Goal: Task Accomplishment & Management: Use online tool/utility

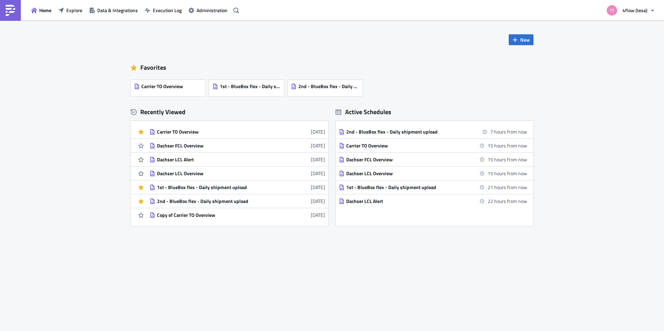
drag, startPoint x: 290, startPoint y: 272, endPoint x: 295, endPoint y: 270, distance: 5.0
click at [291, 272] on div "New Favorites Carrier TO Overview 1st - BlueBox flex - Daily shipment upload 2n…" at bounding box center [332, 175] width 664 height 311
click at [585, 81] on div "New Favorites Carrier TO Overview 1st - BlueBox flex - Daily shipment upload 2n…" at bounding box center [332, 175] width 664 height 311
click at [96, 11] on button "Data & Integrations" at bounding box center [114, 10] width 56 height 11
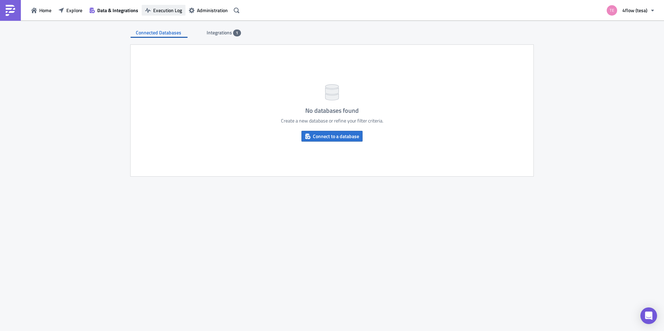
click at [157, 15] on button "Execution Log" at bounding box center [164, 10] width 44 height 11
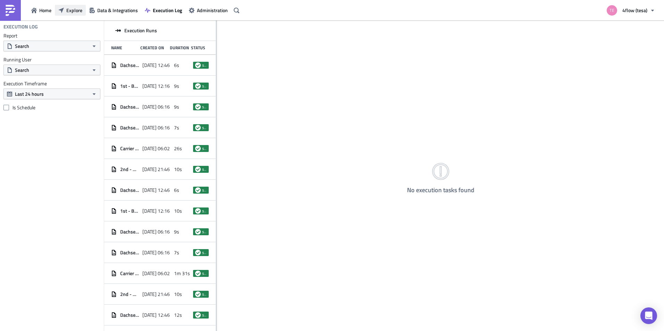
click at [66, 11] on button "Explore" at bounding box center [70, 10] width 31 height 11
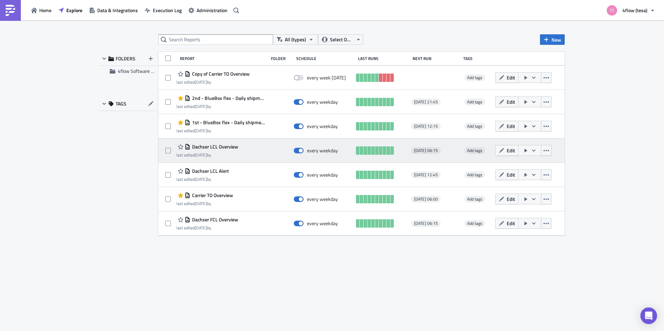
click at [223, 148] on span "Dachser LCL Overview" at bounding box center [214, 147] width 48 height 6
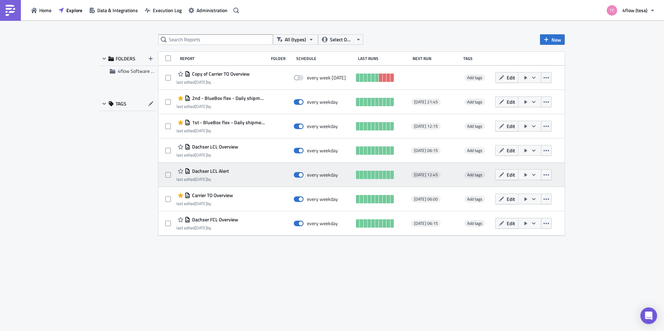
click at [214, 171] on span "Dachser LCL Alert" at bounding box center [209, 171] width 39 height 6
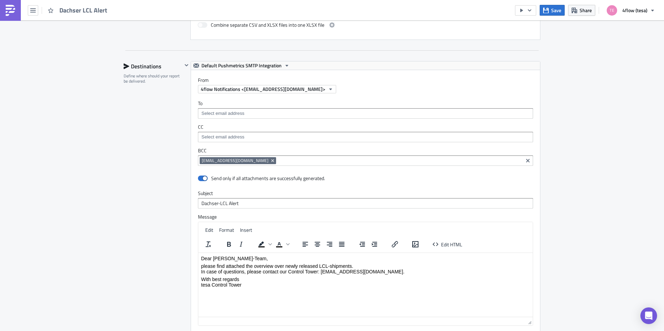
scroll to position [417, 0]
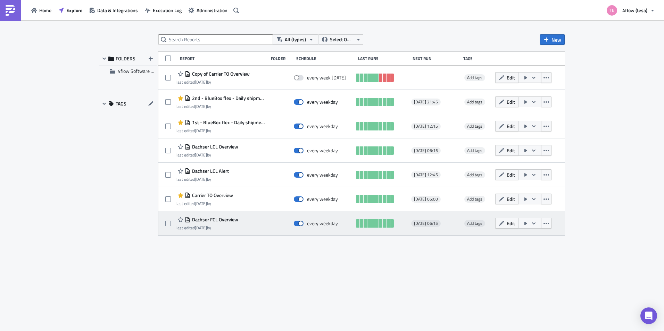
click at [225, 218] on span "Dachser FCL Overview" at bounding box center [214, 220] width 48 height 6
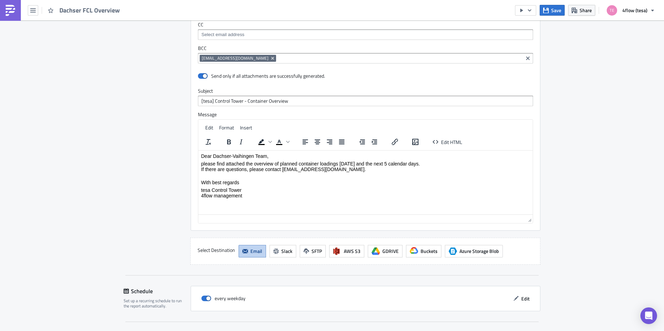
scroll to position [932, 0]
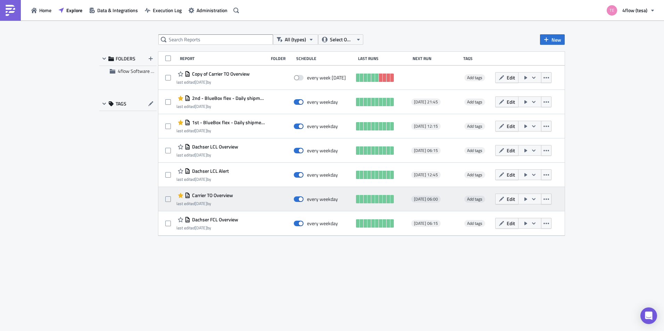
click at [218, 194] on span "Carrier TO Overview" at bounding box center [211, 195] width 43 height 6
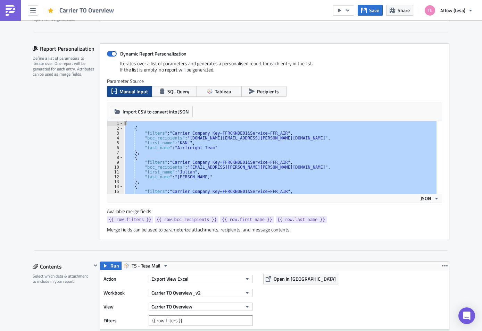
drag, startPoint x: 183, startPoint y: 184, endPoint x: 88, endPoint y: 84, distance: 138.0
click at [88, 84] on div "Report Personalization Define a list of parameters to iterate over. One report …" at bounding box center [241, 141] width 417 height 197
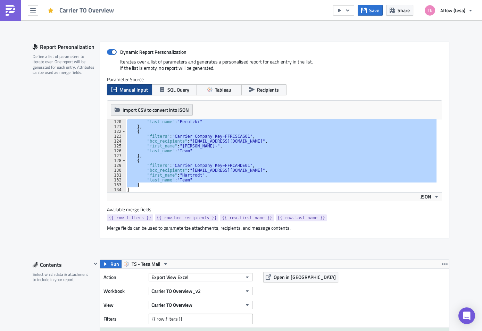
scroll to position [69, 0]
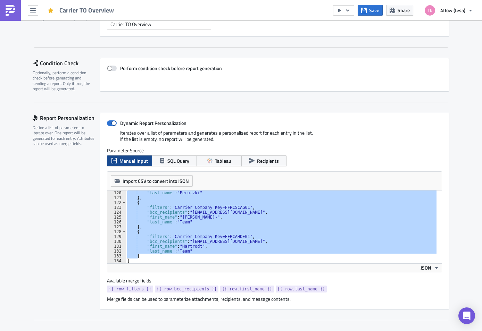
click at [157, 252] on div ""last_name" : "Perutzki" } , { "filters" : "Carrier Company Key=FFRCSCAG01" , "…" at bounding box center [281, 227] width 311 height 73
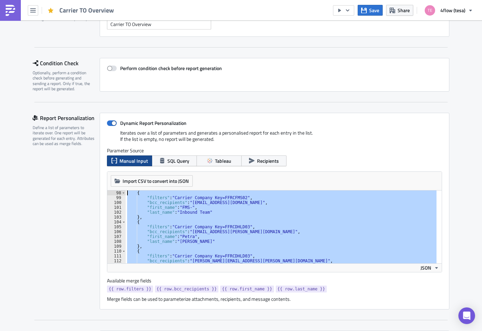
scroll to position [0, 0]
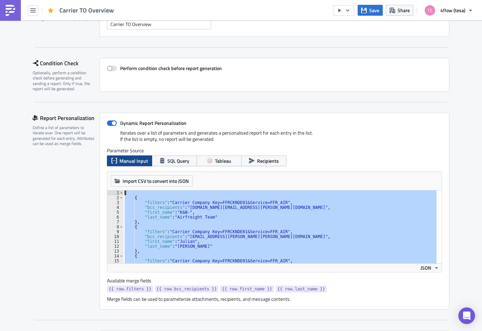
drag, startPoint x: 145, startPoint y: 257, endPoint x: 94, endPoint y: 114, distance: 151.9
click at [94, 114] on div "Report Personalization Define a list of parameters to iterate over. One report …" at bounding box center [241, 211] width 417 height 197
type textarea "[ {"
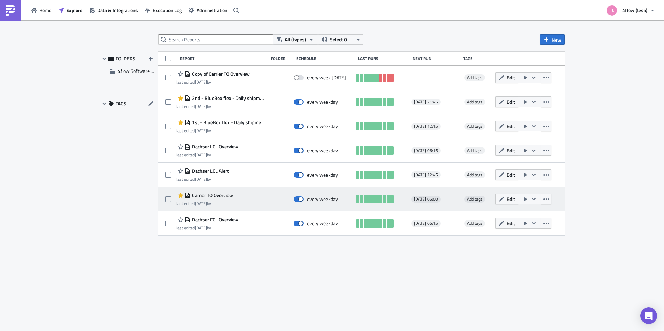
click at [215, 195] on span "Carrier TO Overview" at bounding box center [211, 195] width 43 height 6
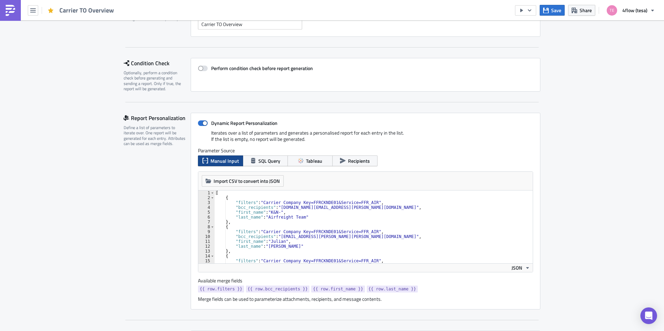
scroll to position [174, 0]
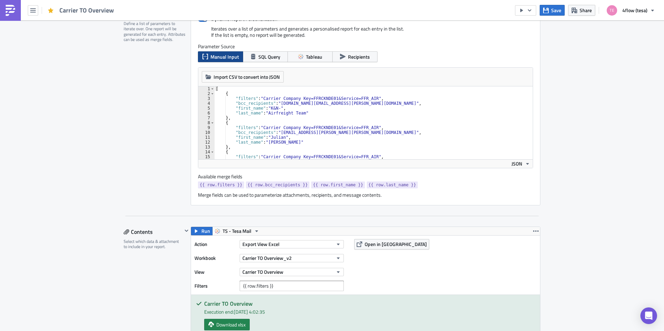
type textarea "},"
click at [427, 119] on div "[ { "filters" : "Carrier Company Key=FFRCKNDE01&Service=FFR_AIR" , "bcc_recipie…" at bounding box center [370, 127] width 313 height 83
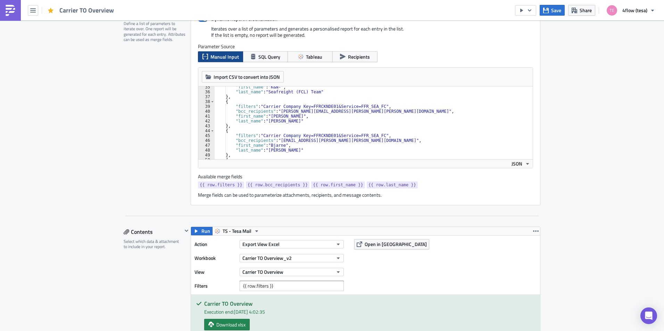
scroll to position [181, 0]
